Goal: Transaction & Acquisition: Purchase product/service

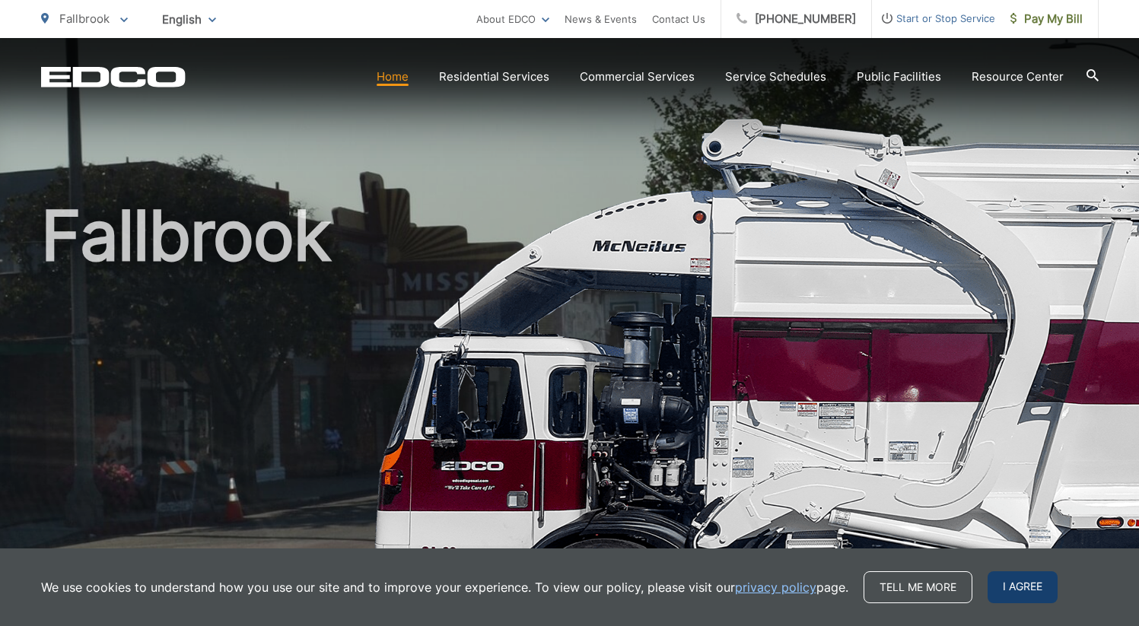
click at [1008, 593] on span "I agree" at bounding box center [1022, 587] width 70 height 32
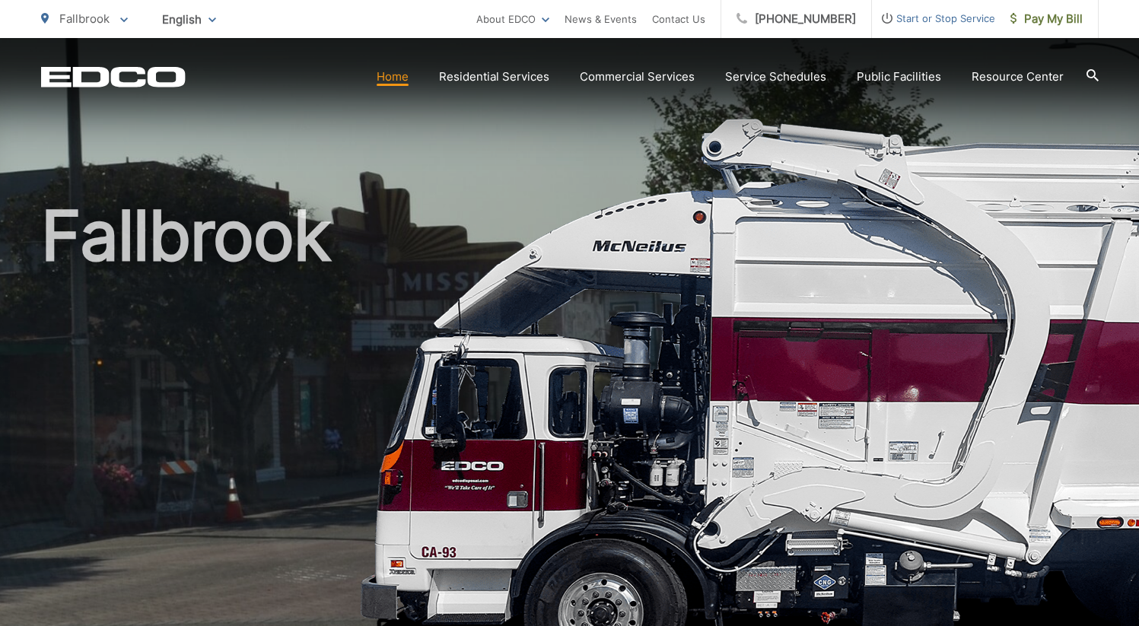
click at [400, 83] on link "Home" at bounding box center [393, 77] width 32 height 18
click at [1092, 77] on icon at bounding box center [1091, 75] width 12 height 12
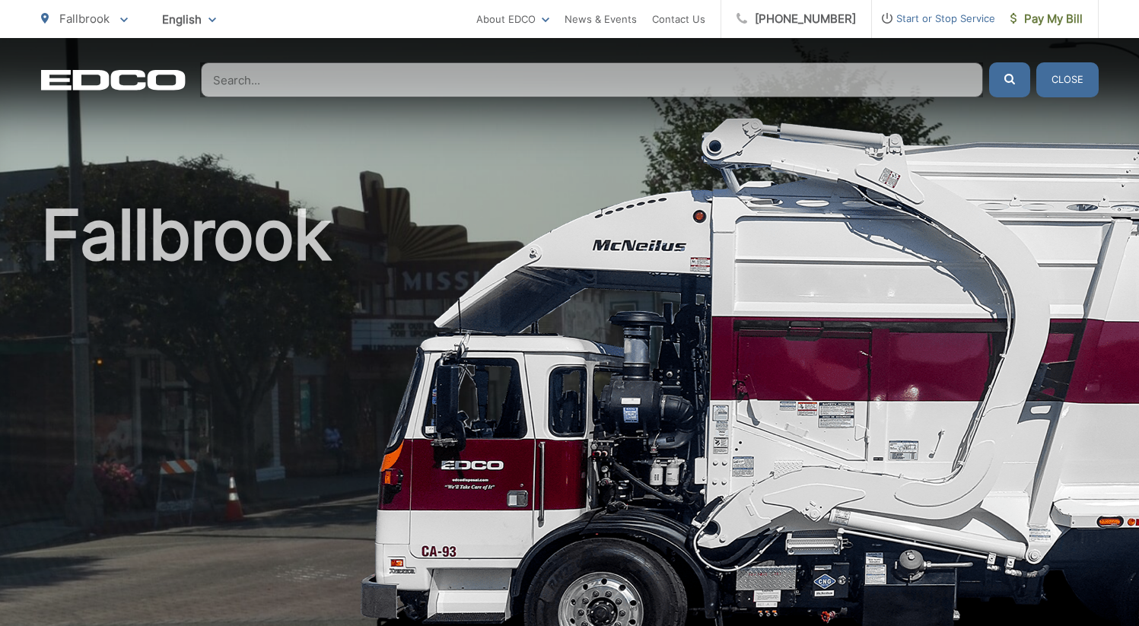
click at [677, 81] on input "Search" at bounding box center [592, 79] width 782 height 35
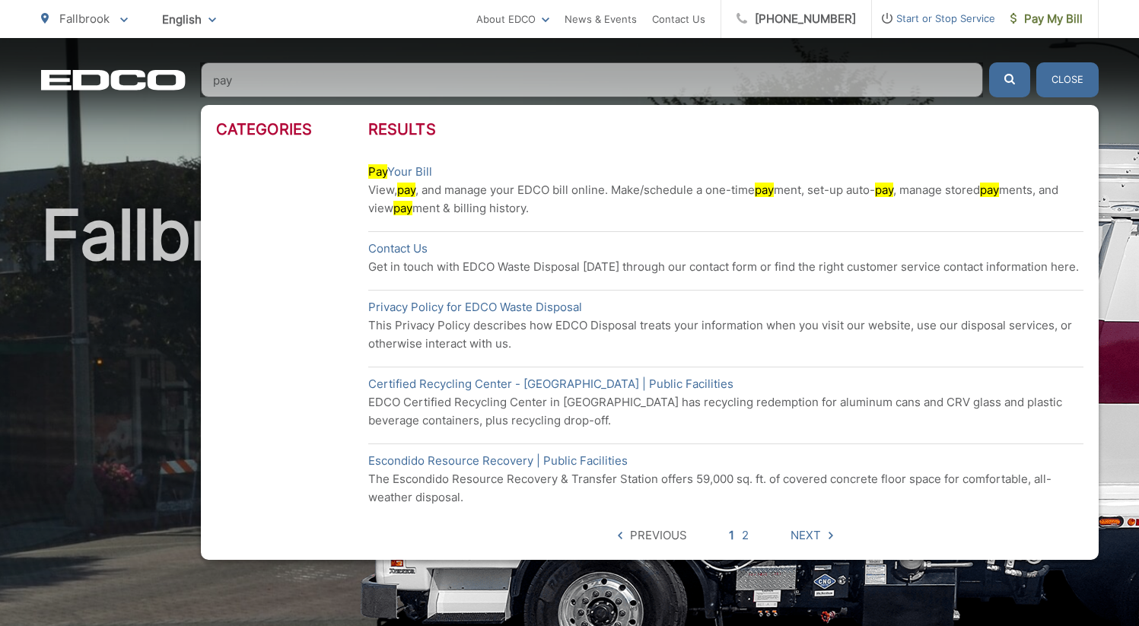
type input "pay"
click at [989, 62] on button "submit" at bounding box center [1009, 79] width 41 height 35
click at [419, 171] on link "Pay Your Bill" at bounding box center [400, 172] width 64 height 18
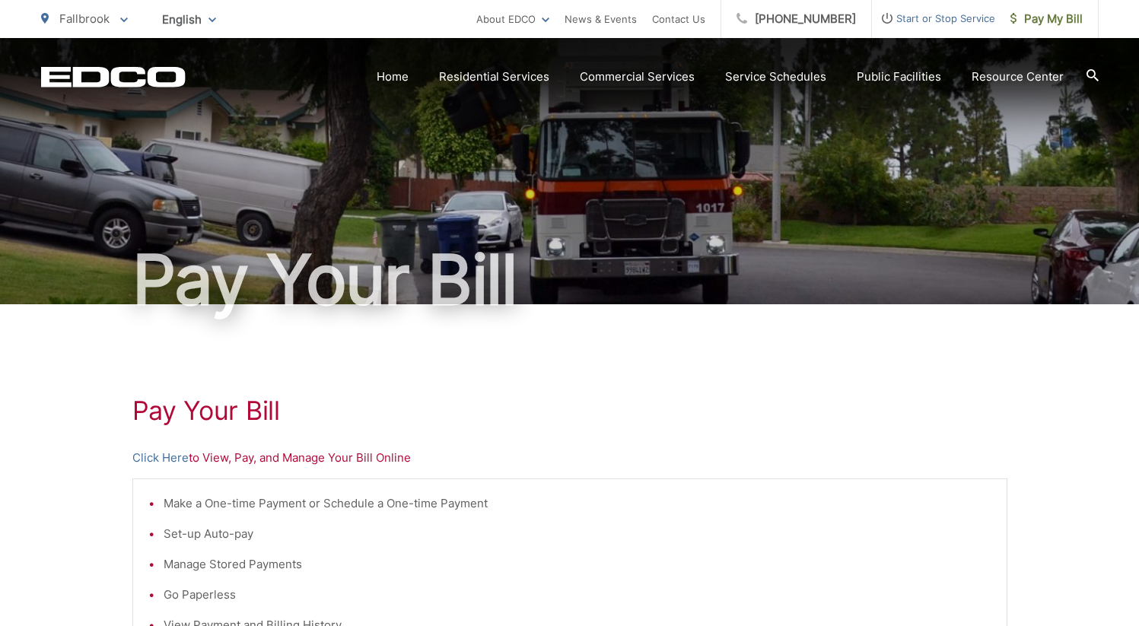
click at [354, 503] on li "Make a One-time Payment or Schedule a One-time Payment" at bounding box center [578, 503] width 828 height 18
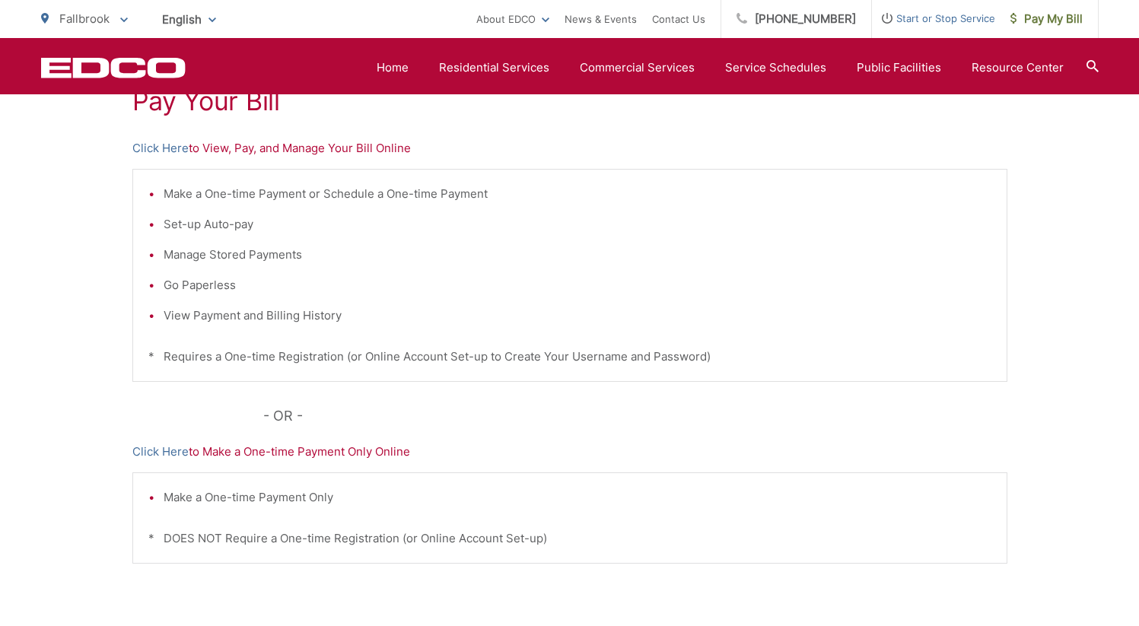
scroll to position [319, 0]
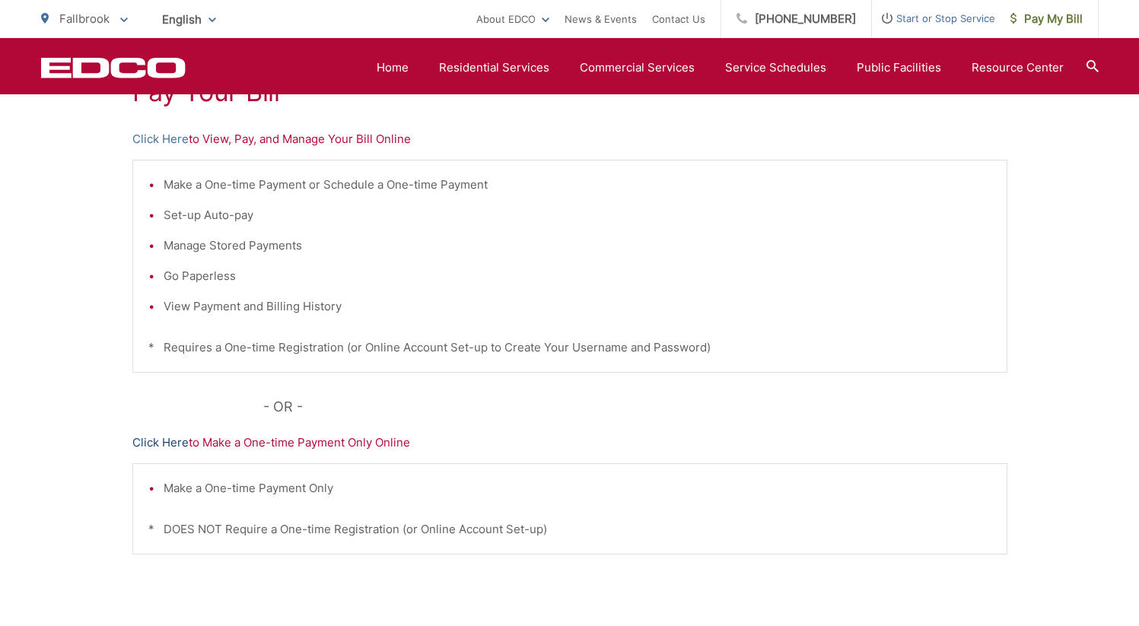
click at [160, 442] on link "Click Here" at bounding box center [160, 443] width 56 height 18
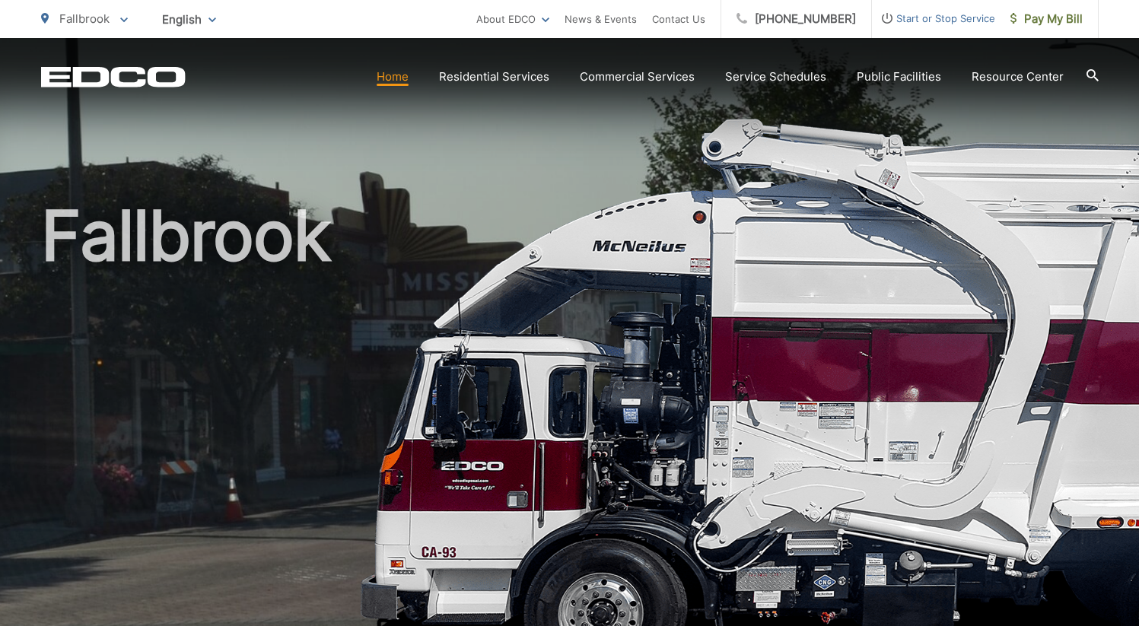
click at [125, 19] on icon at bounding box center [124, 19] width 8 height 5
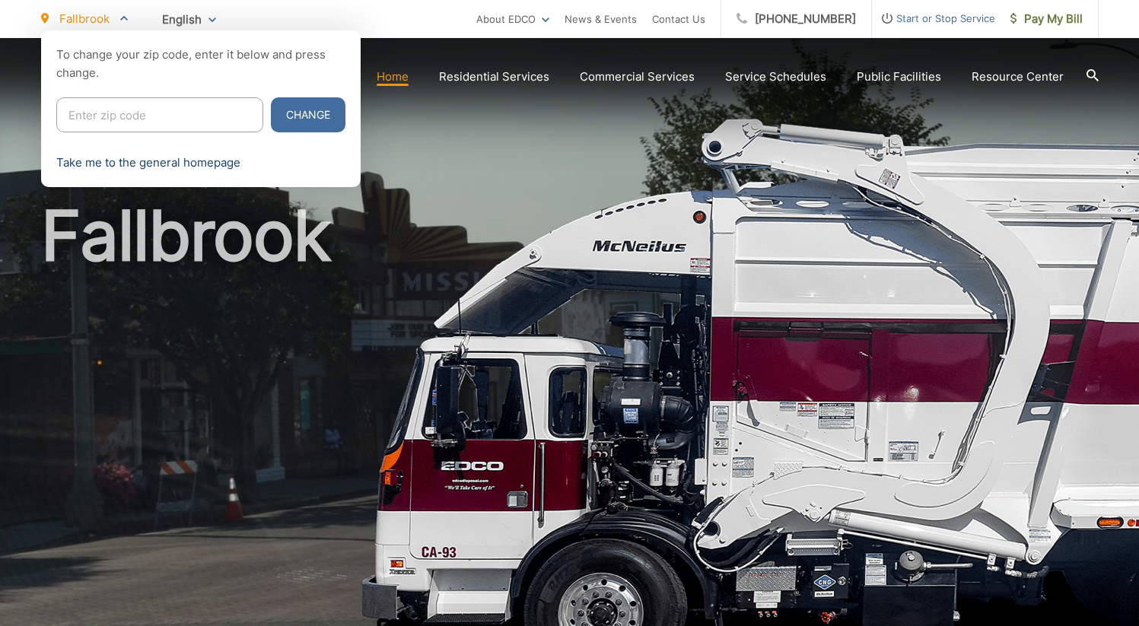
click at [215, 165] on link "Take me to the general homepage" at bounding box center [148, 163] width 184 height 18
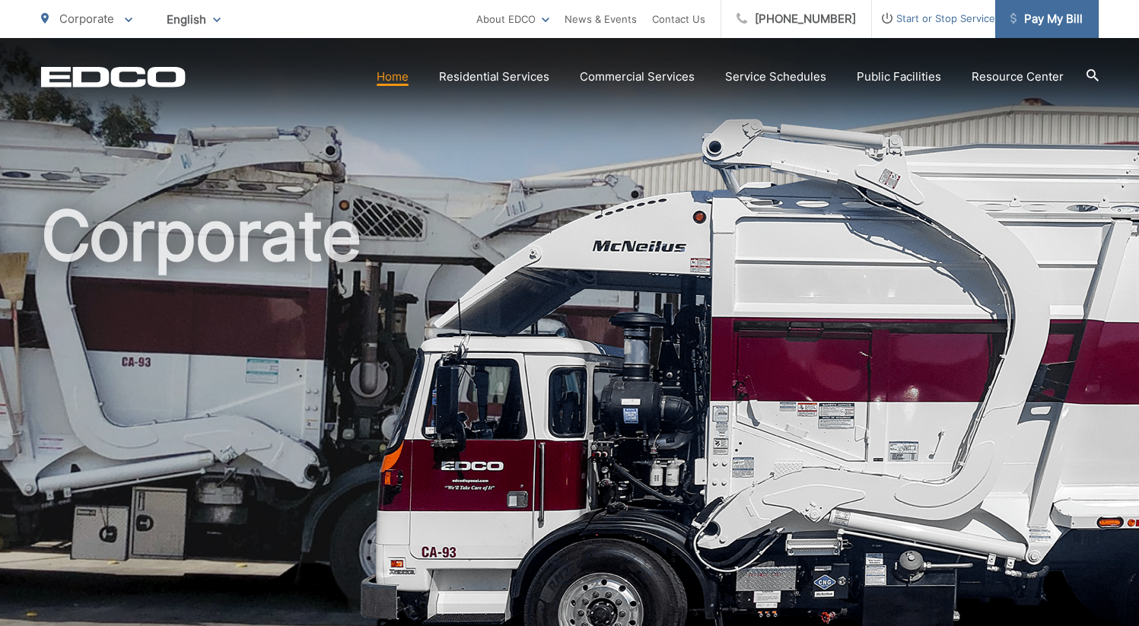
click at [1044, 22] on span "Pay My Bill" at bounding box center [1046, 19] width 72 height 18
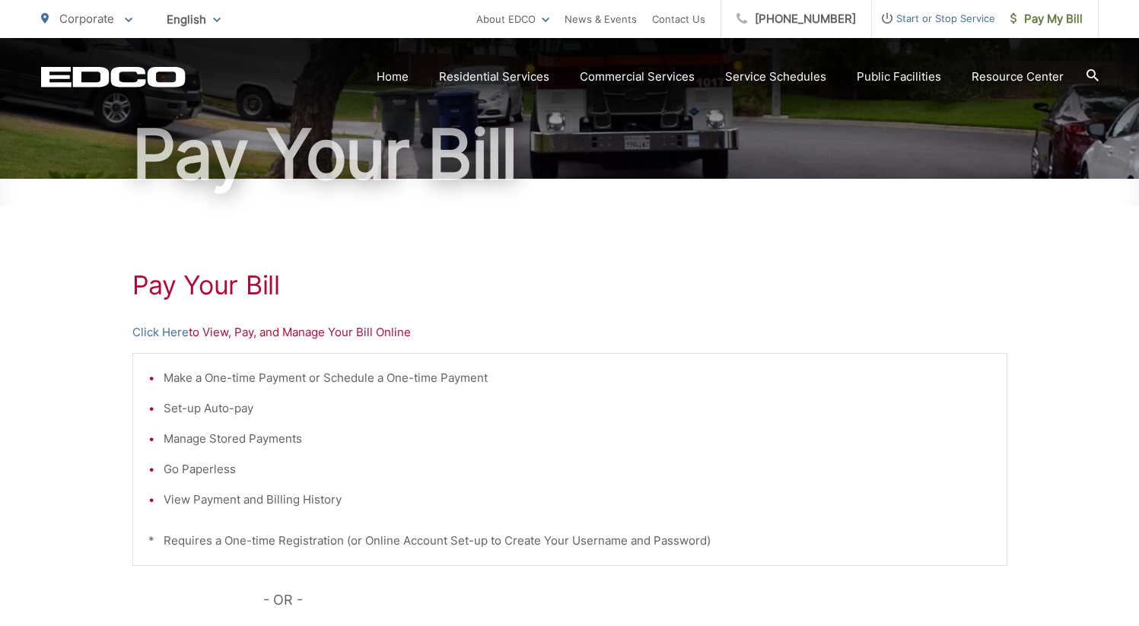
scroll to position [122, 0]
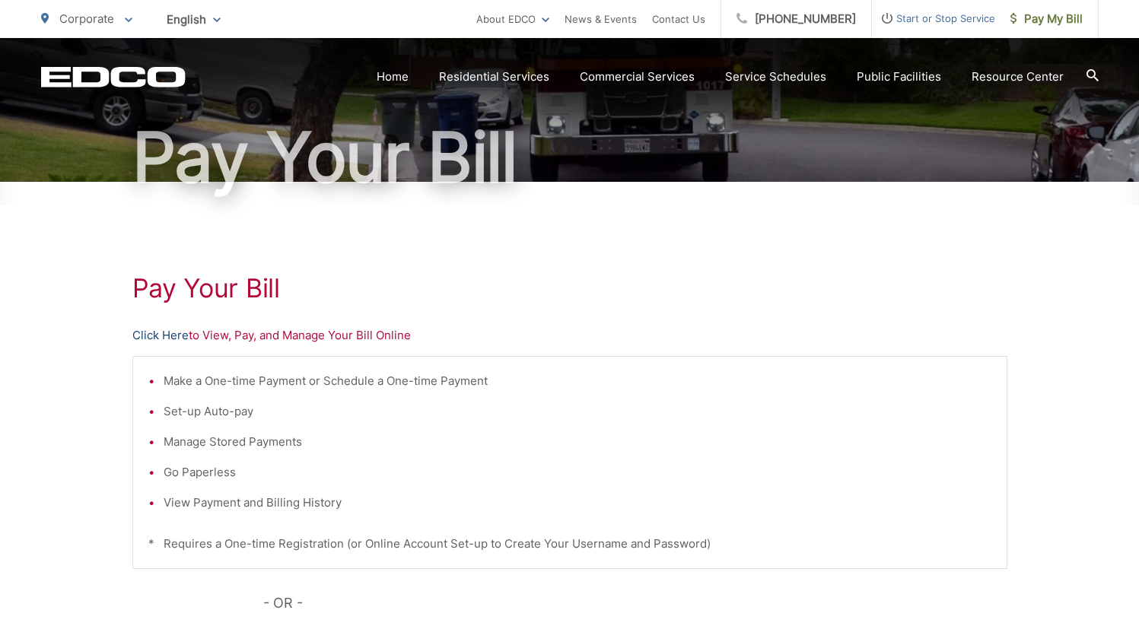
click at [169, 335] on link "Click Here" at bounding box center [160, 335] width 56 height 18
